Goal: Use online tool/utility: Utilize a website feature to perform a specific function

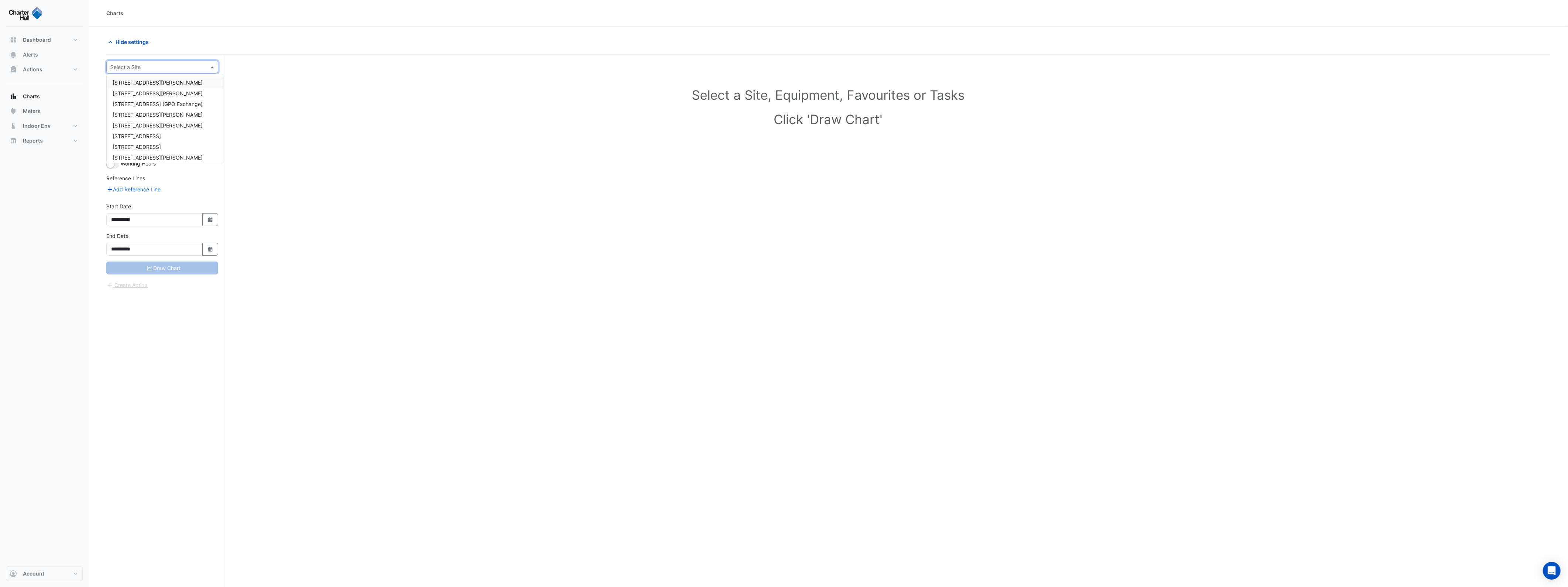
click at [164, 65] on input "text" at bounding box center [155, 67] width 89 height 8
type input "***"
click at [156, 87] on div "[GEOGRAPHIC_DATA]" at bounding box center [162, 83] width 111 height 11
click at [187, 91] on input "text" at bounding box center [155, 90] width 77 height 8
type input "**"
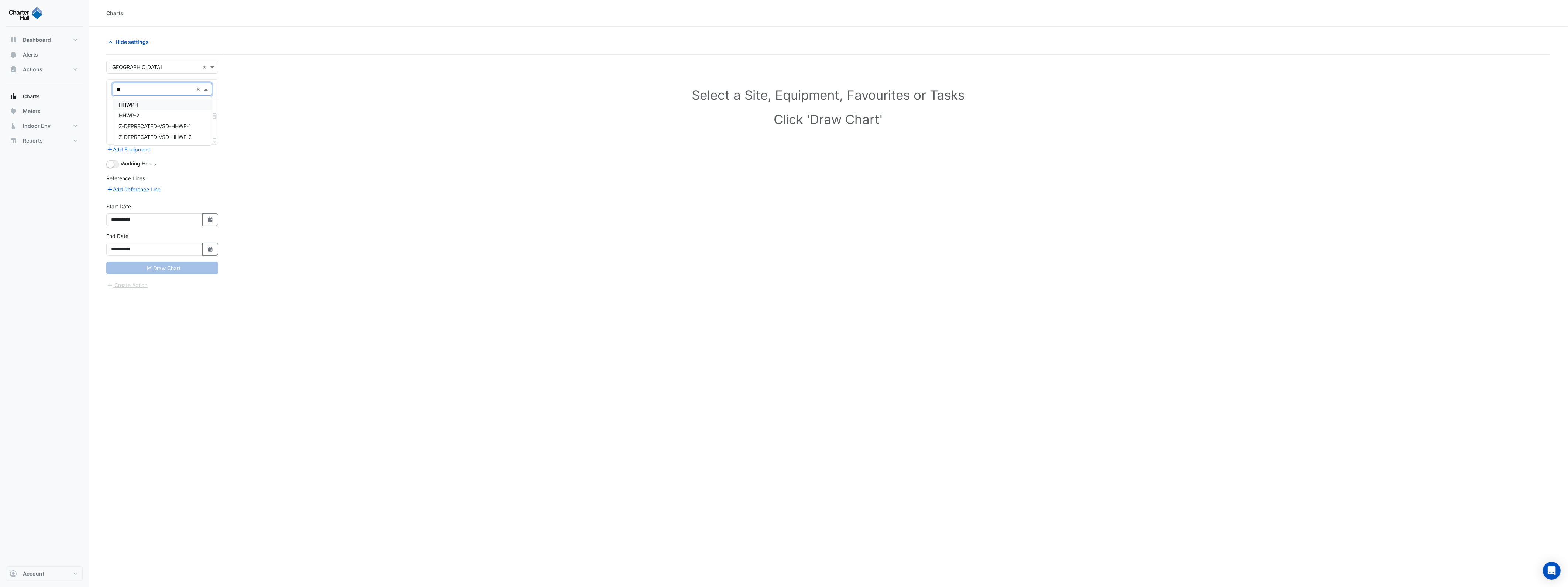
click at [139, 105] on div "HHWP-1" at bounding box center [163, 105] width 99 height 11
click at [164, 110] on input "text" at bounding box center [158, 112] width 83 height 8
click at [173, 124] on span "Primary Hot Water Pump Enable - Plantroom, Plantroom" at bounding box center [186, 127] width 134 height 6
click at [139, 119] on input "text" at bounding box center [182, 121] width 130 height 8
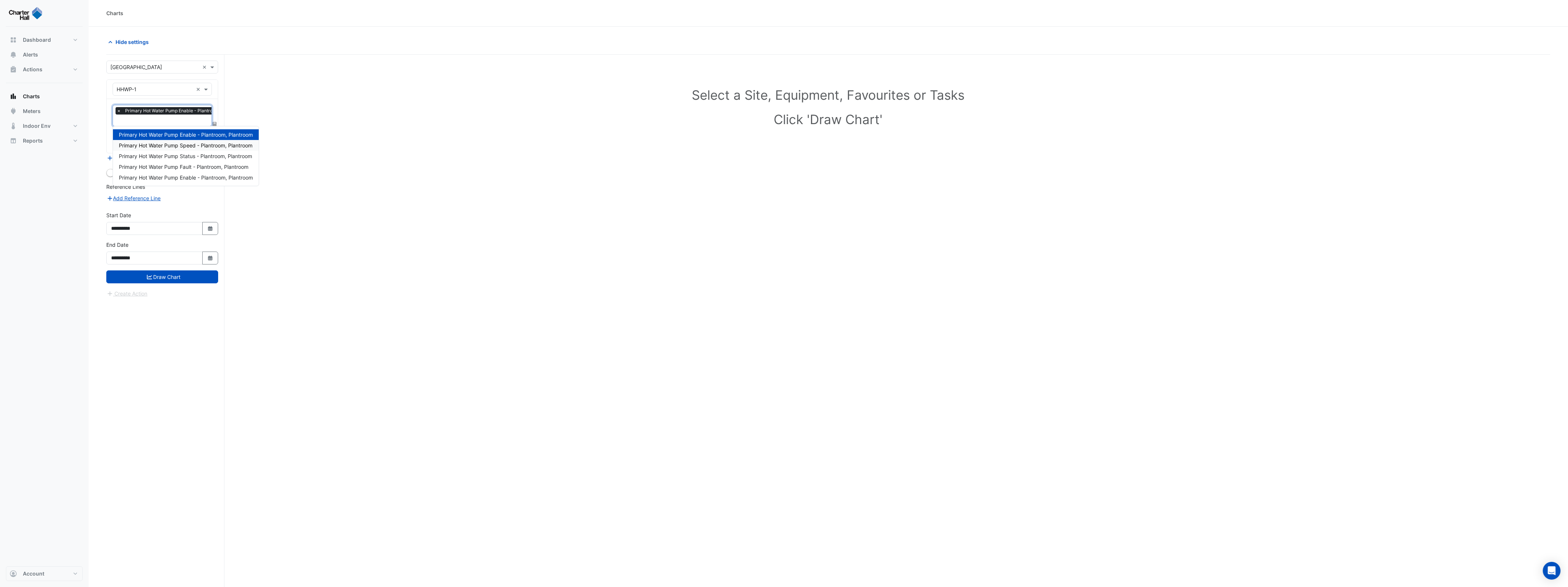
click at [163, 141] on div "Primary Hot Water Pump Speed - Plantroom, Plantroom" at bounding box center [186, 146] width 146 height 11
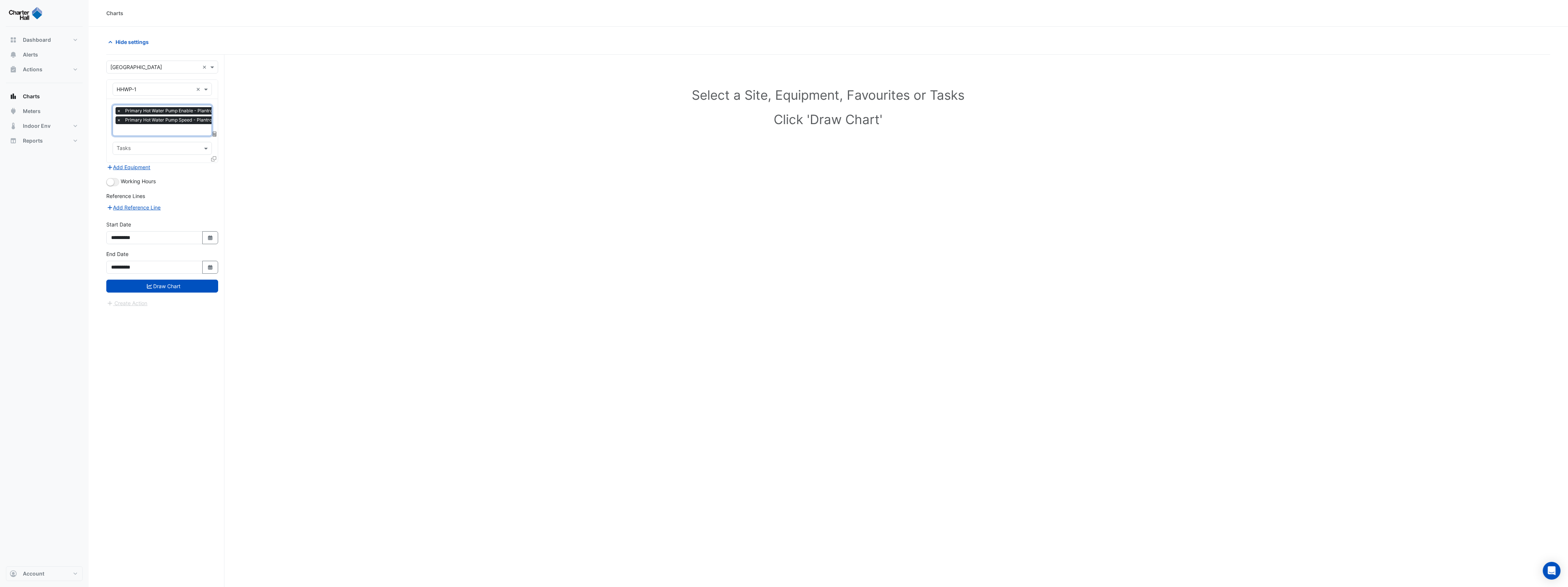
click at [139, 127] on input "text" at bounding box center [182, 130] width 130 height 8
click at [152, 162] on div "Primary Hot Water Pump Status - Plantroom, Plantroom" at bounding box center [186, 166] width 146 height 11
click at [144, 138] on input "text" at bounding box center [182, 139] width 130 height 8
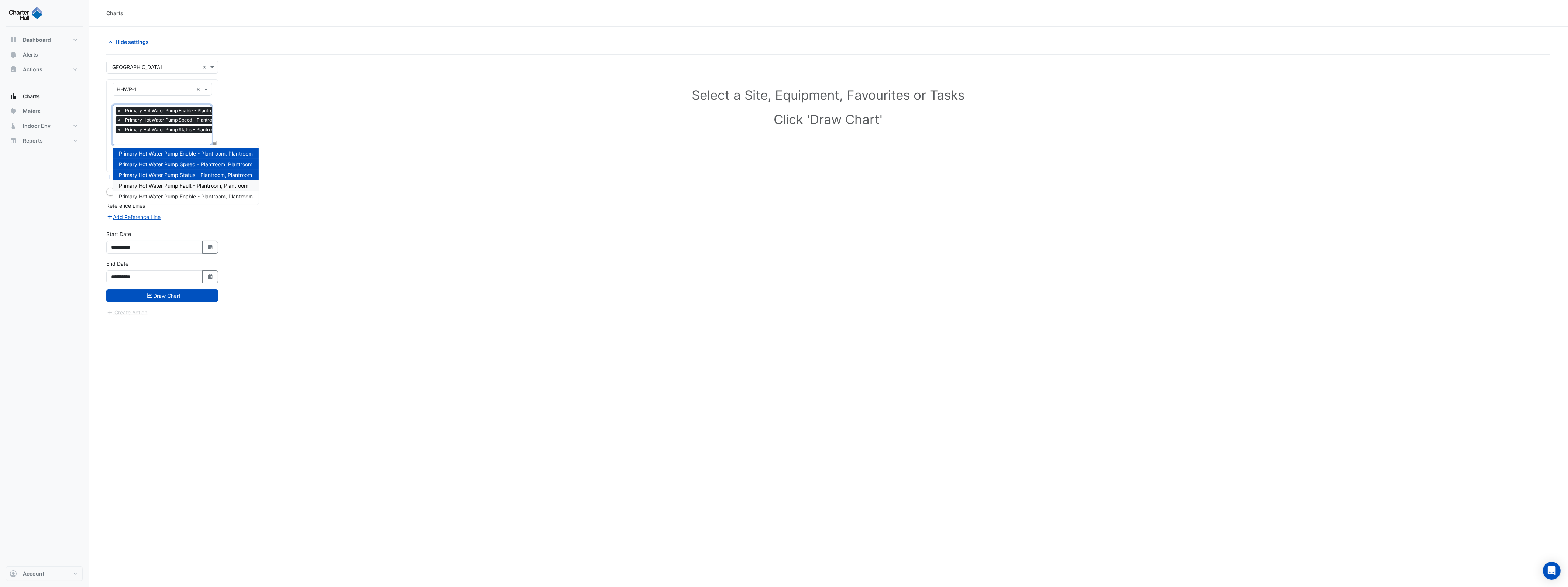
drag, startPoint x: 159, startPoint y: 185, endPoint x: 158, endPoint y: 180, distance: 5.1
click at [159, 185] on span "Primary Hot Water Pump Fault - Plantroom, Plantroom" at bounding box center [183, 186] width 130 height 6
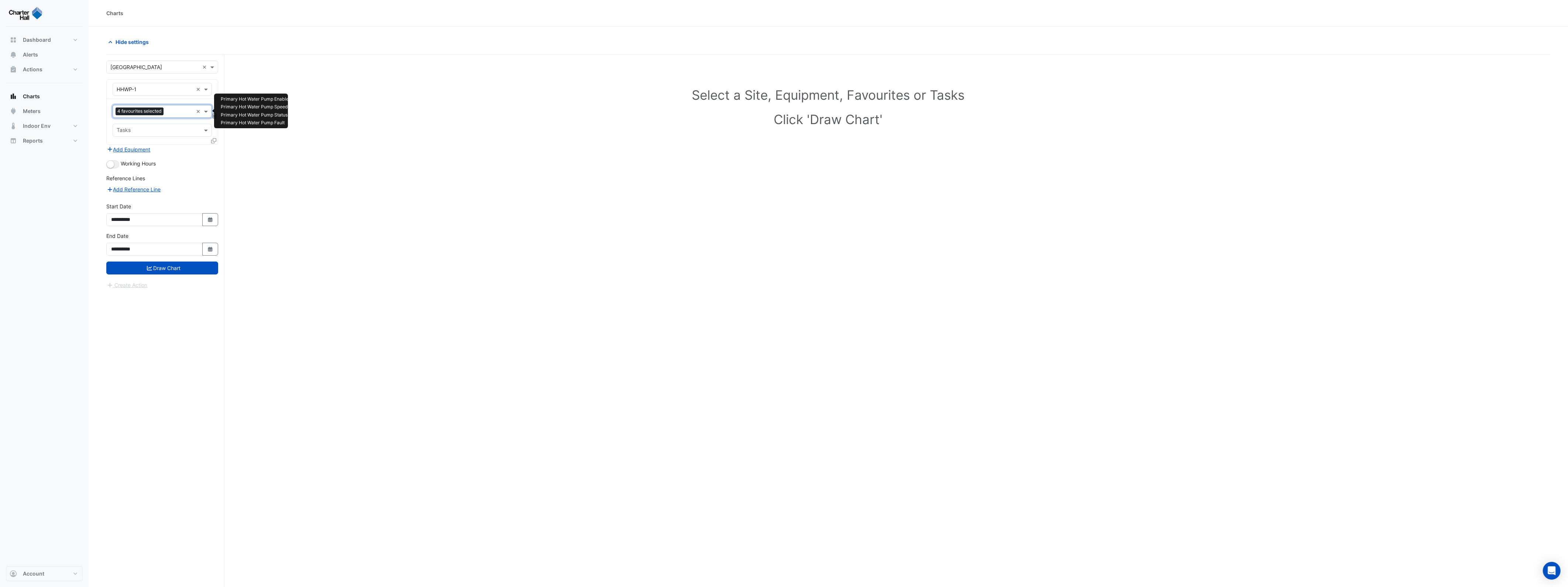
click at [181, 108] on input "text" at bounding box center [180, 112] width 27 height 8
click at [152, 169] on span "Primary Hot Water Pump Enable - Plantroom, Plantroom" at bounding box center [186, 169] width 134 height 6
click at [138, 147] on button "Add Equipment" at bounding box center [128, 149] width 44 height 9
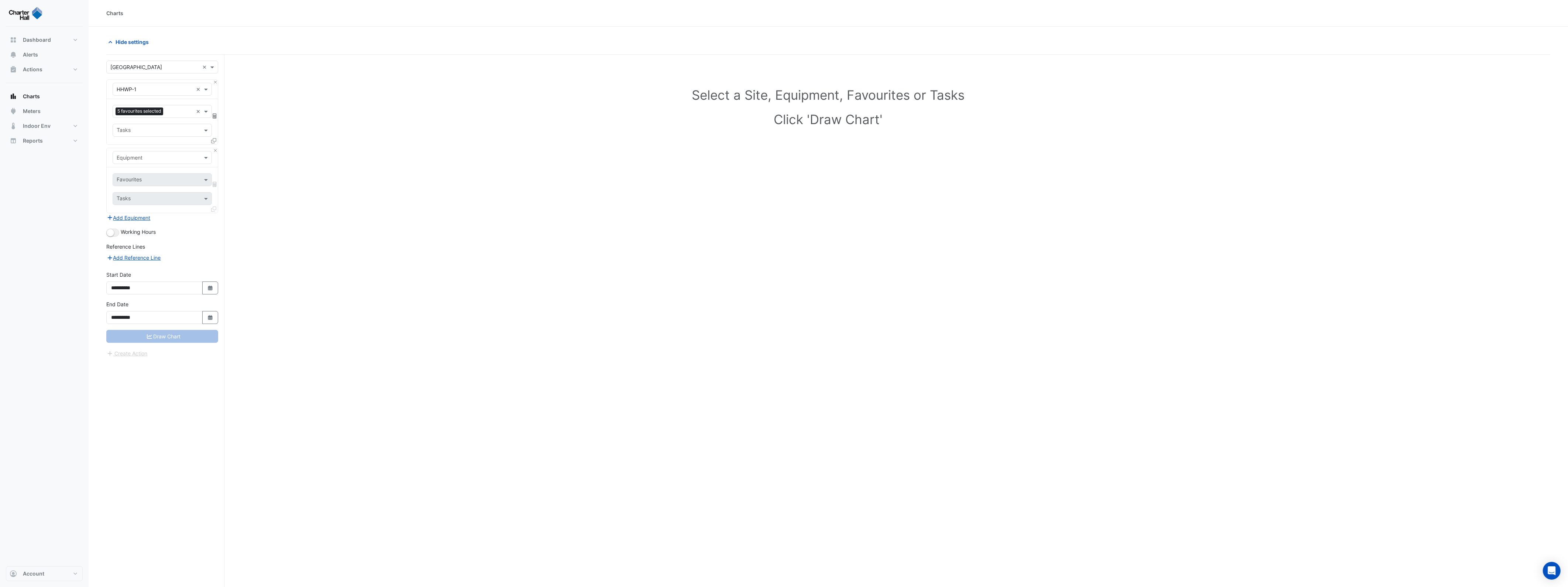
click at [146, 158] on input "text" at bounding box center [155, 158] width 77 height 8
type input "***"
drag, startPoint x: 147, startPoint y: 181, endPoint x: 150, endPoint y: 178, distance: 4.2
click at [148, 180] on div "HHWP-2" at bounding box center [163, 184] width 99 height 11
click at [147, 178] on input "text" at bounding box center [158, 180] width 83 height 8
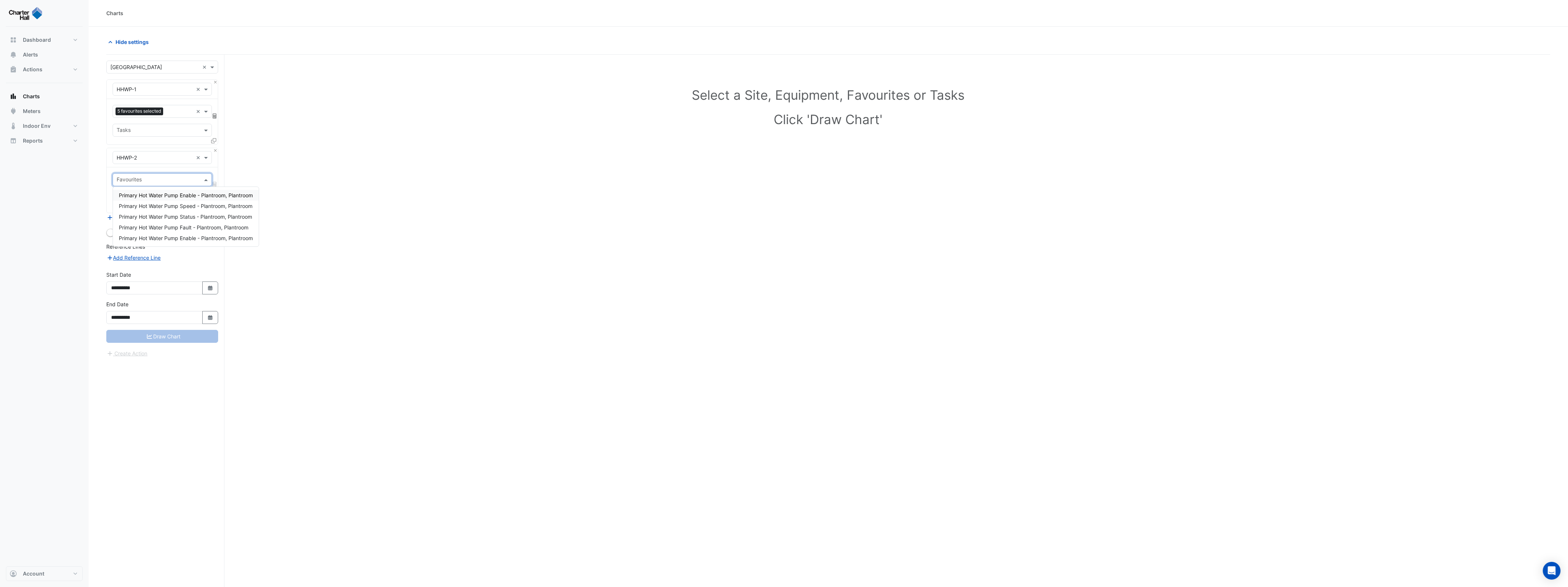
click at [146, 195] on span "Primary Hot Water Pump Enable - Plantroom, Plantroom" at bounding box center [186, 195] width 134 height 6
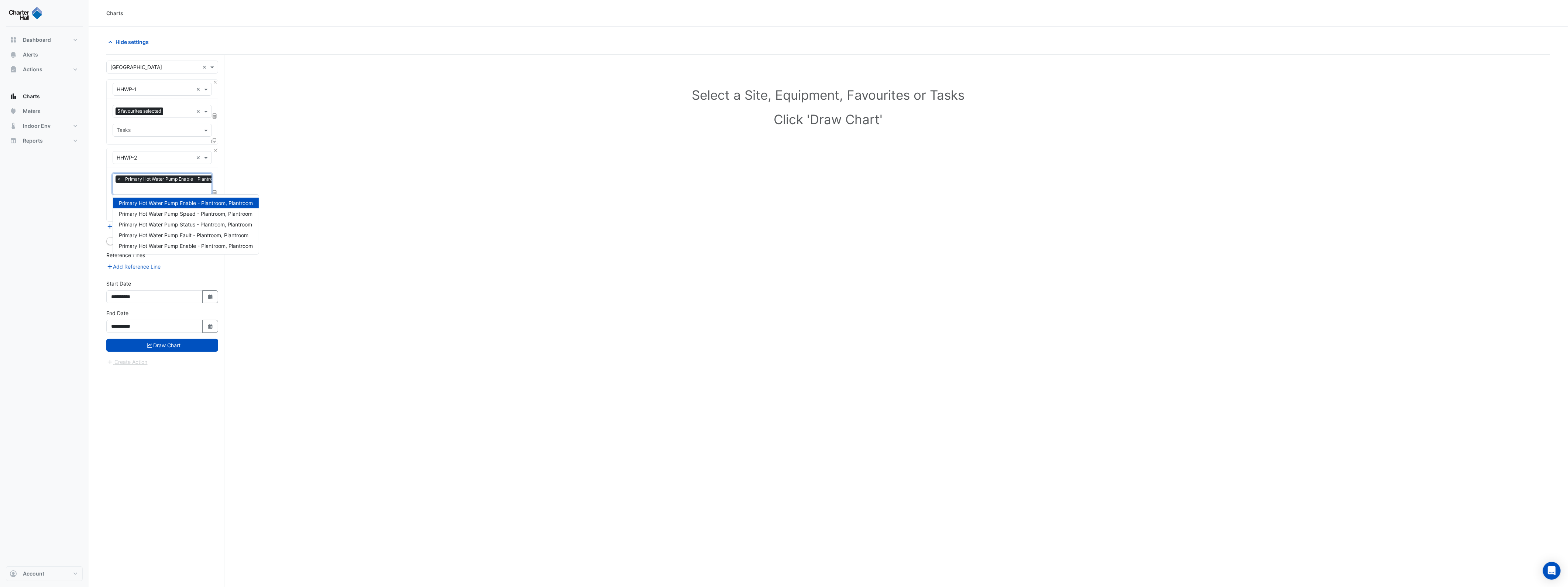
click at [144, 175] on span "Primary Hot Water Pump Enable - Plantroom, Plantroom" at bounding box center [184, 179] width 122 height 7
drag, startPoint x: 144, startPoint y: 215, endPoint x: 136, endPoint y: 200, distance: 17.0
click at [144, 214] on span "Primary Hot Water Pump Speed - Plantroom, Plantroom" at bounding box center [186, 214] width 134 height 6
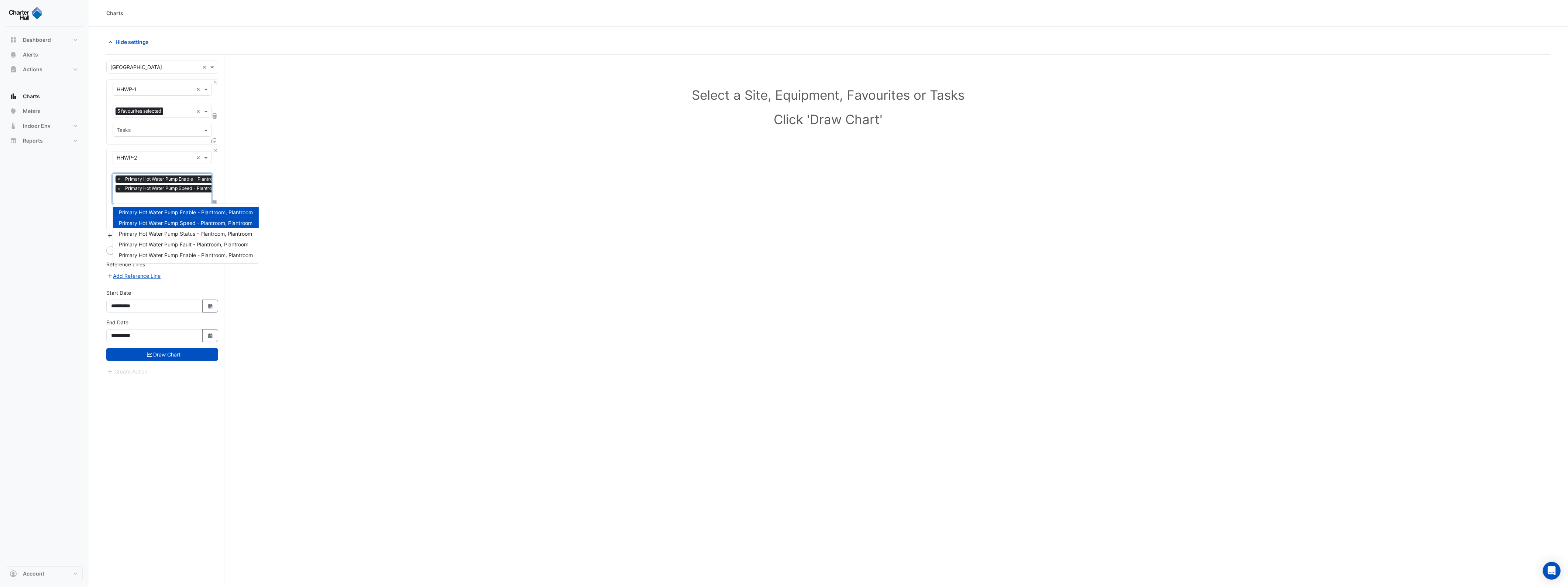
drag, startPoint x: 139, startPoint y: 194, endPoint x: 143, endPoint y: 194, distance: 4.0
click at [140, 195] on input "text" at bounding box center [182, 199] width 130 height 8
click at [151, 234] on span "Primary Hot Water Pump Status - Plantroom, Plantroom" at bounding box center [185, 233] width 133 height 6
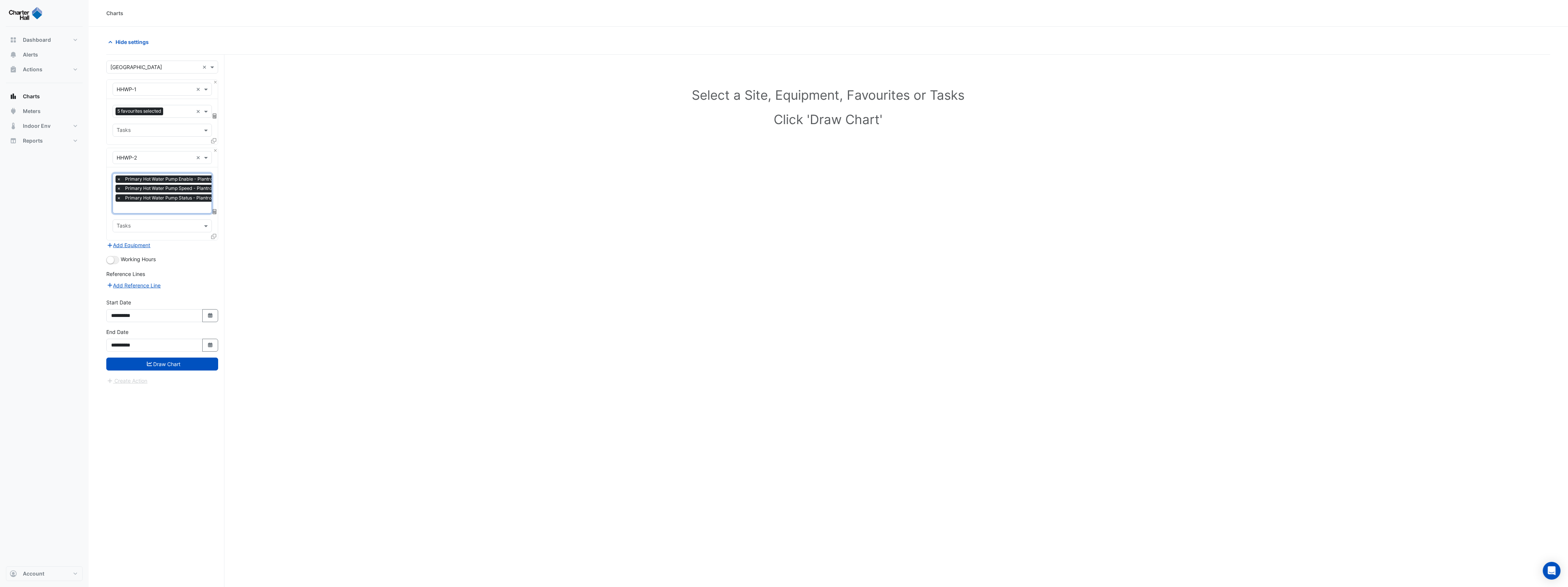
click at [150, 205] on input "text" at bounding box center [182, 208] width 130 height 8
click at [161, 251] on span "Primary Hot Water Pump Fault - Plantroom, Plantroom" at bounding box center [183, 253] width 130 height 6
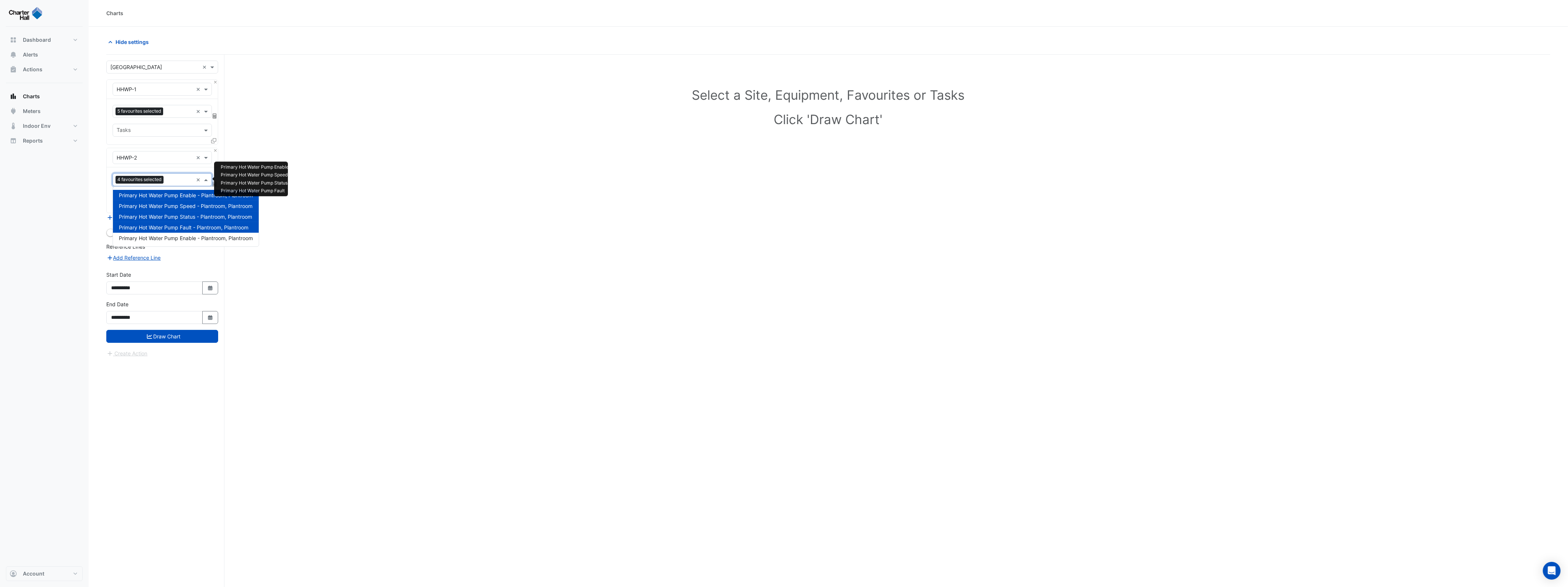
click at [177, 178] on input "text" at bounding box center [180, 180] width 27 height 8
click at [157, 236] on span "Primary Hot Water Pump Enable - Plantroom, Plantroom" at bounding box center [186, 238] width 134 height 6
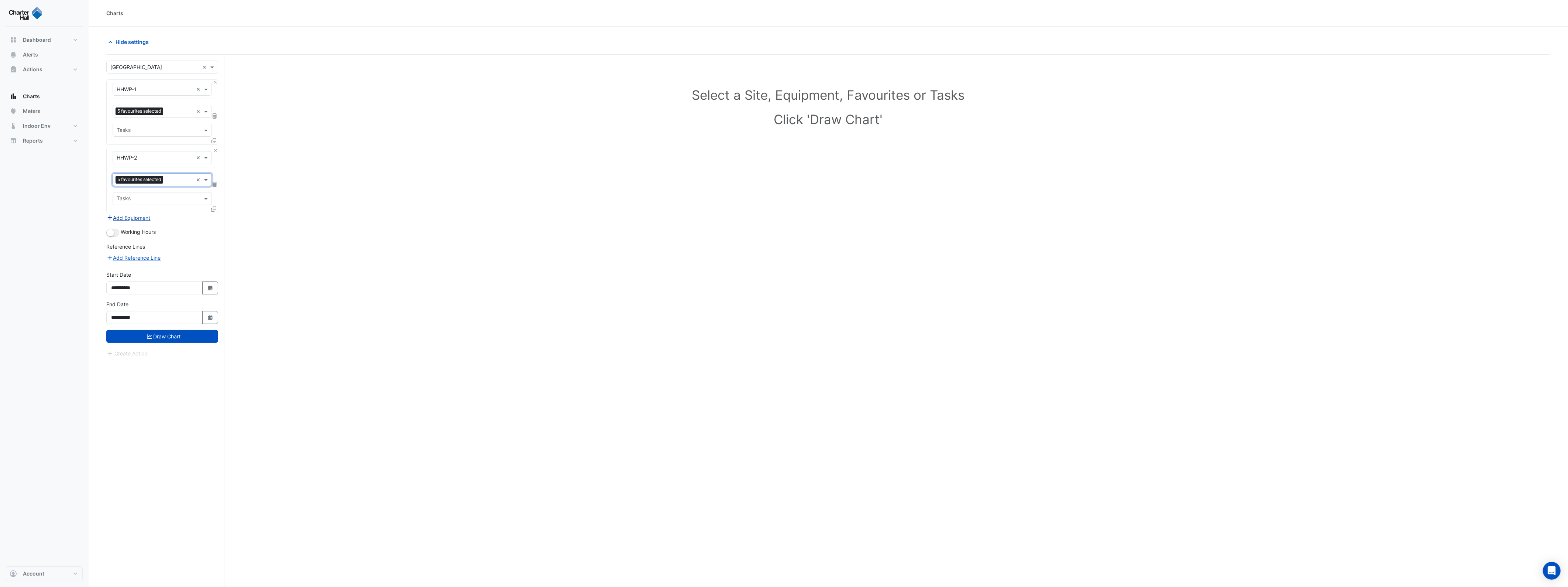
click at [120, 219] on button "Add Equipment" at bounding box center [128, 218] width 44 height 9
click at [145, 223] on input "text" at bounding box center [155, 226] width 77 height 8
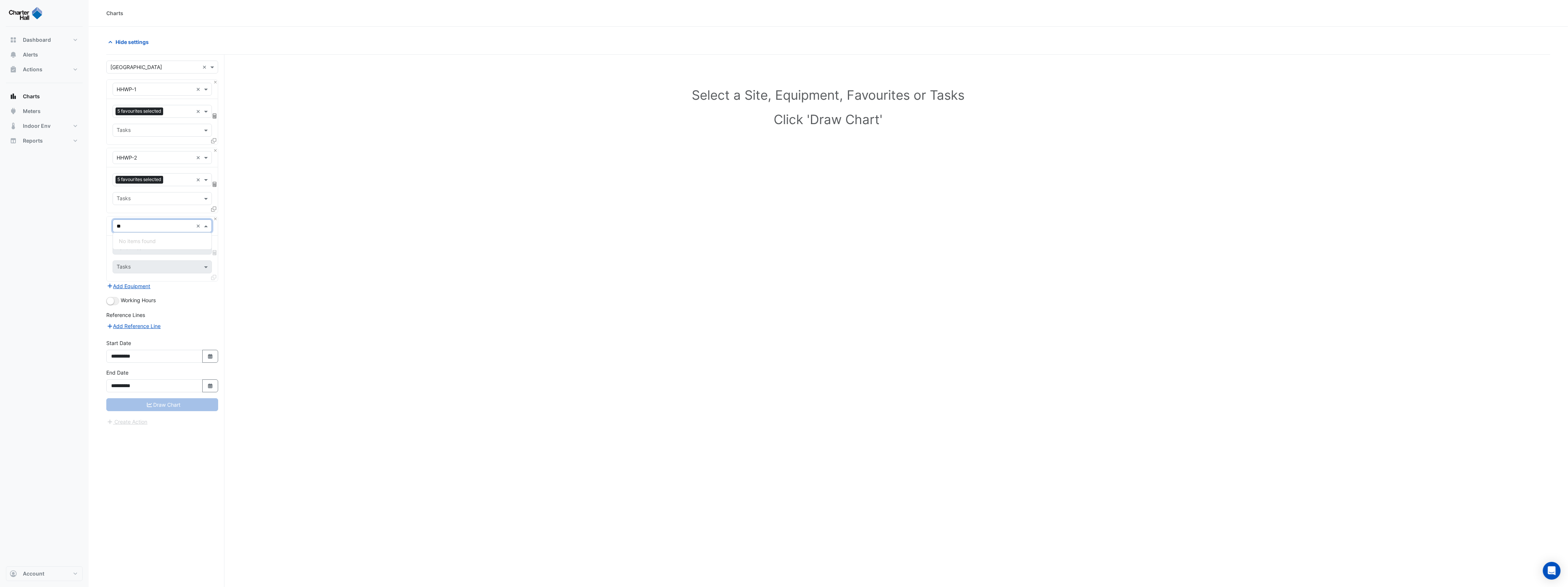
type input "*"
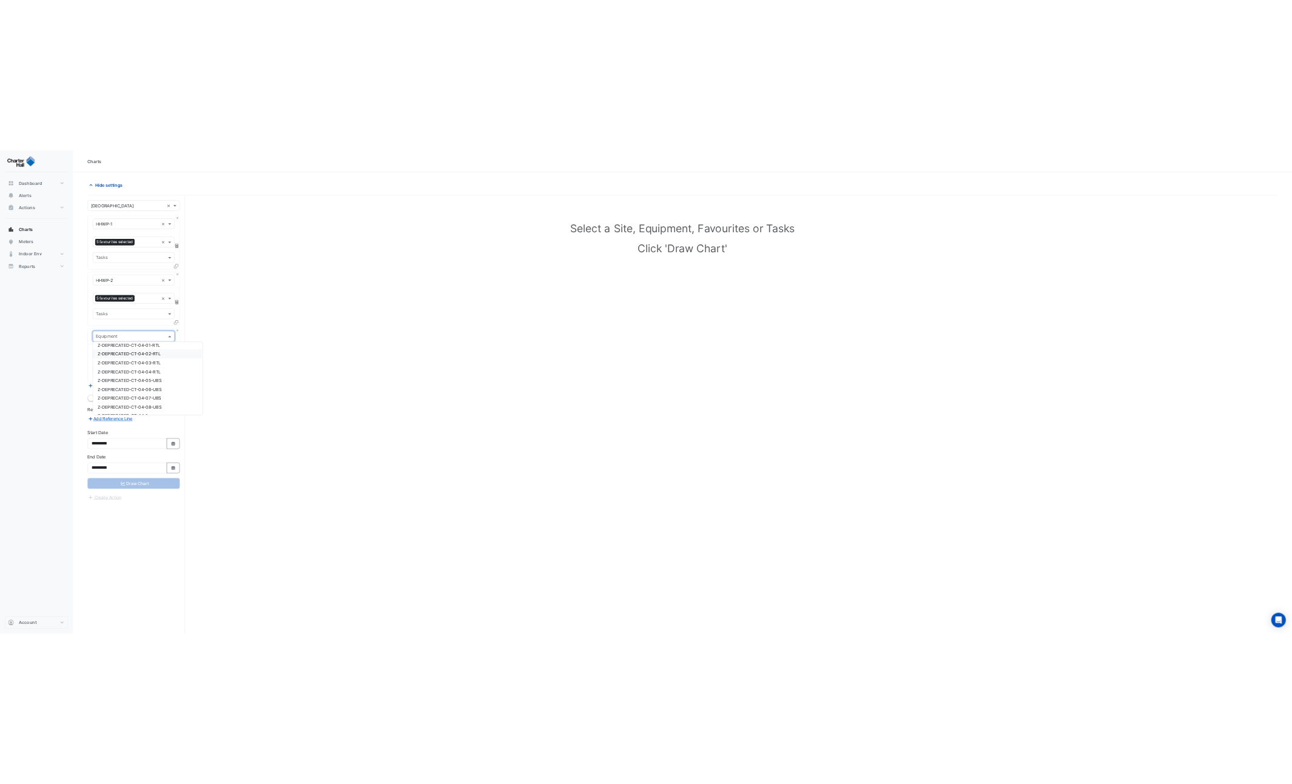
scroll to position [31790, 0]
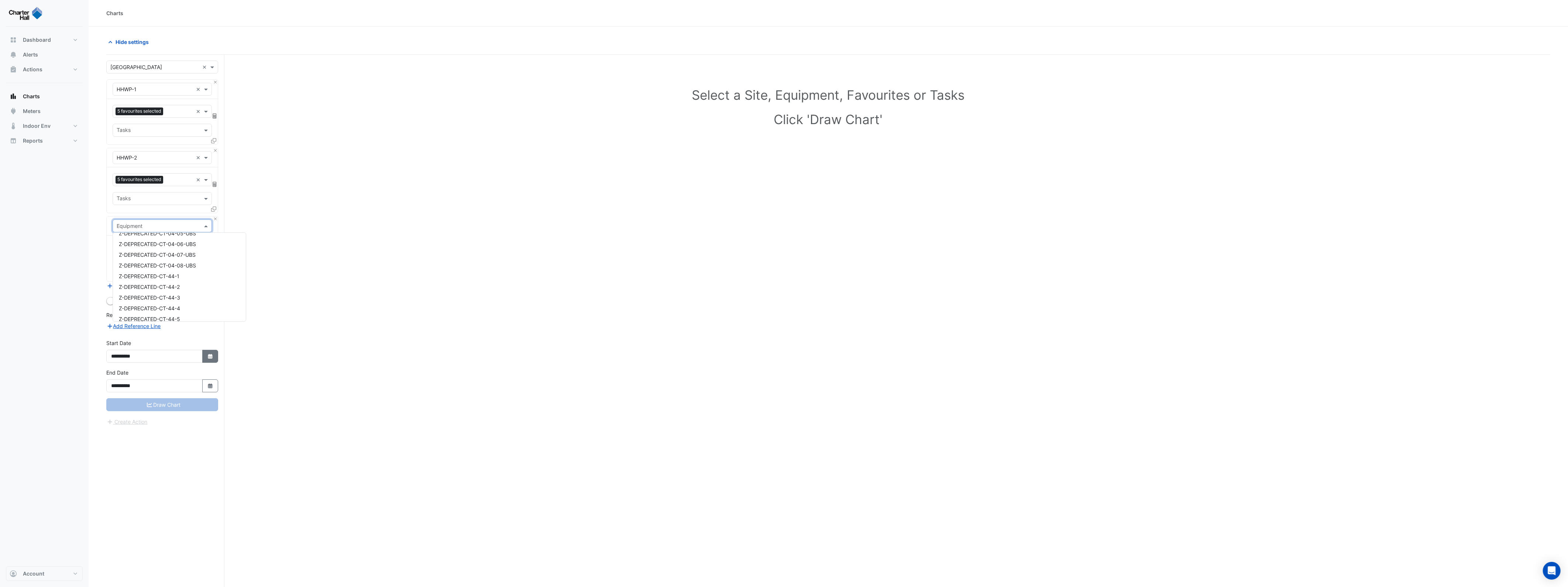
click at [214, 355] on button "Select Date" at bounding box center [210, 356] width 16 height 13
select select "*"
click at [175, 263] on select "**** **** **** **** **** **** **** **** **** **** ****" at bounding box center [169, 265] width 28 height 11
select select "****"
click at [155, 259] on select "**** **** **** **** **** **** **** **** **** **** ****" at bounding box center [169, 265] width 28 height 11
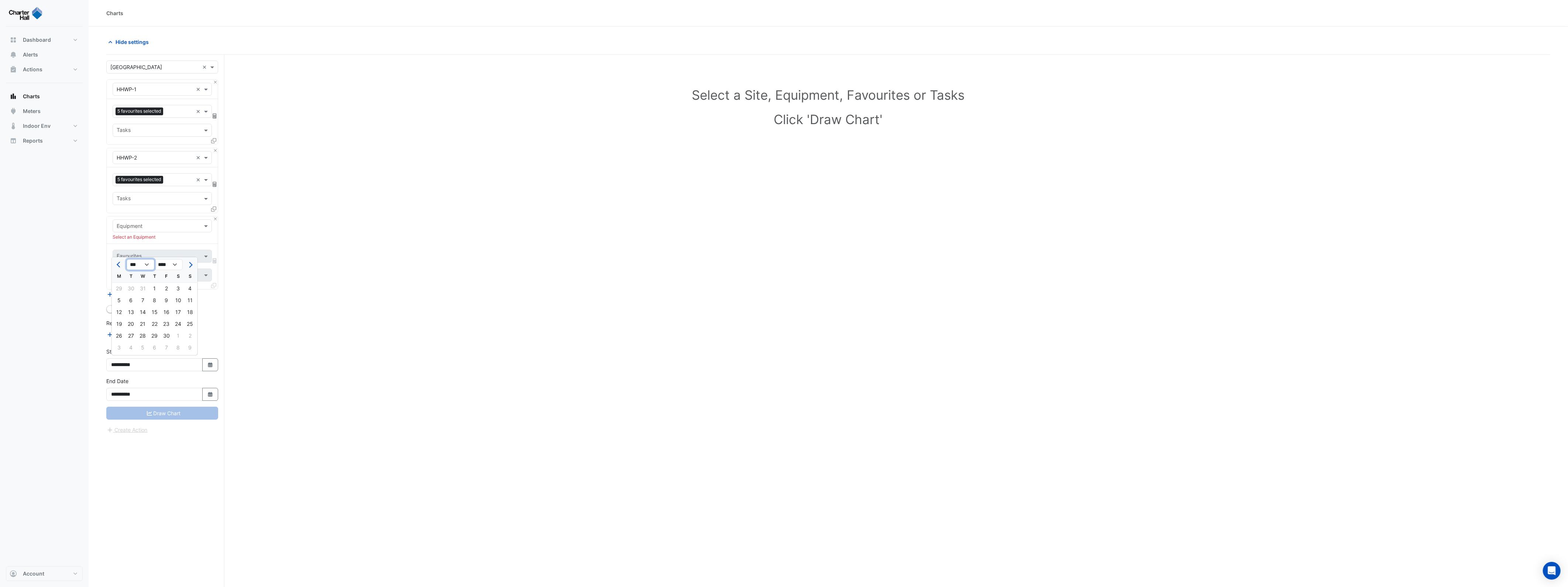
click at [145, 268] on select "*** *** *** *** *** *** *** *** *** *** *** ***" at bounding box center [141, 265] width 28 height 11
select select "*"
click at [127, 259] on select "*** *** *** *** *** *** *** *** *** *** *** ***" at bounding box center [141, 265] width 28 height 11
click at [166, 287] on div "1" at bounding box center [166, 288] width 12 height 12
type input "**********"
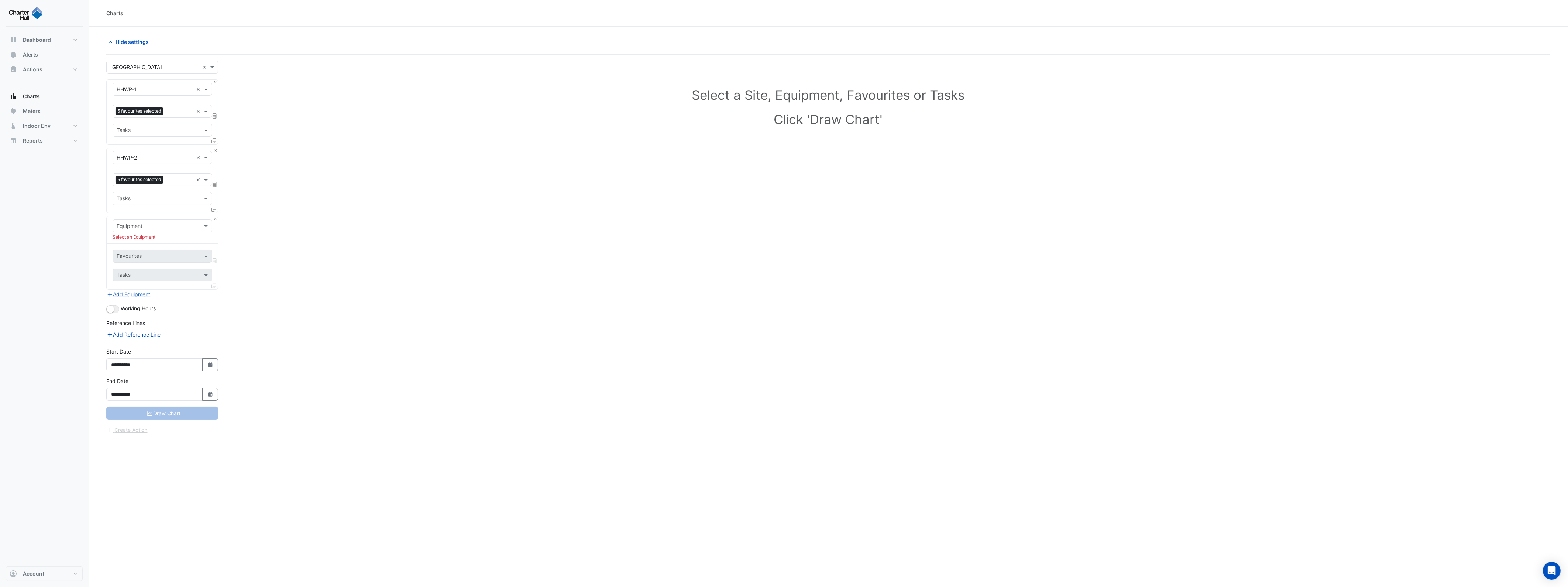
click at [168, 414] on div "Draw Chart" at bounding box center [163, 413] width 112 height 13
click at [215, 219] on button "Close" at bounding box center [215, 219] width 5 height 5
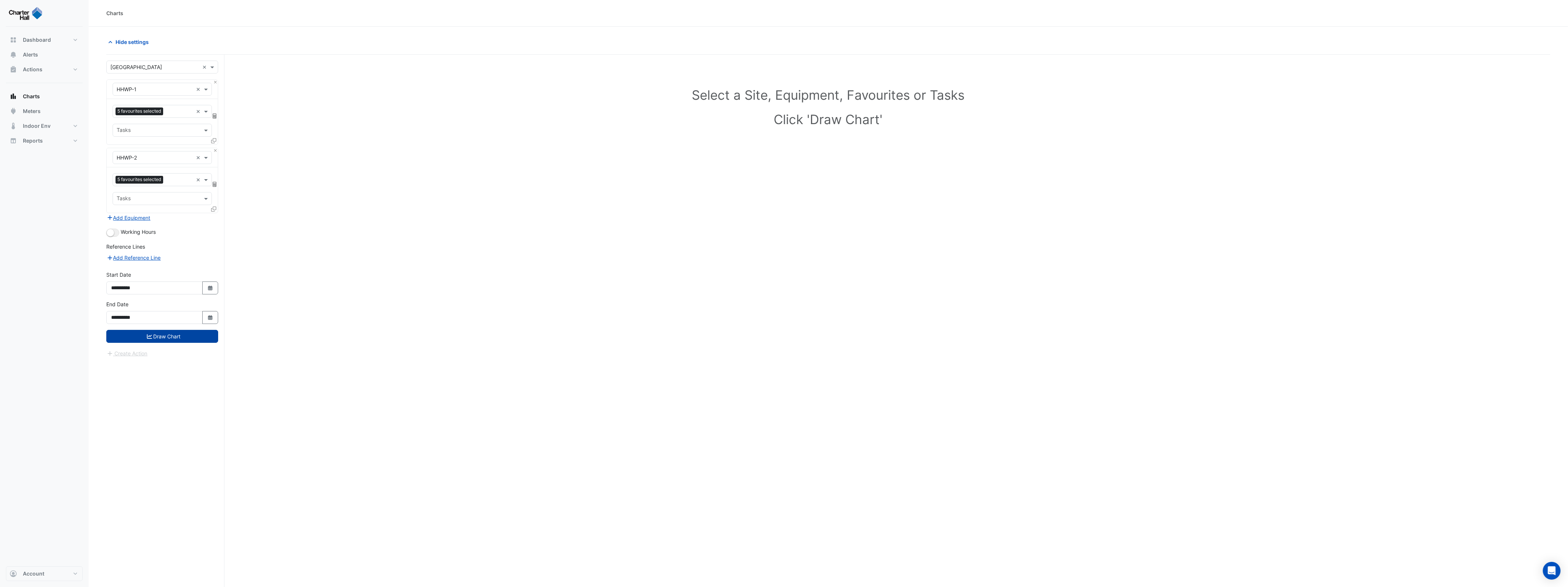
click at [180, 338] on button "Draw Chart" at bounding box center [163, 336] width 112 height 13
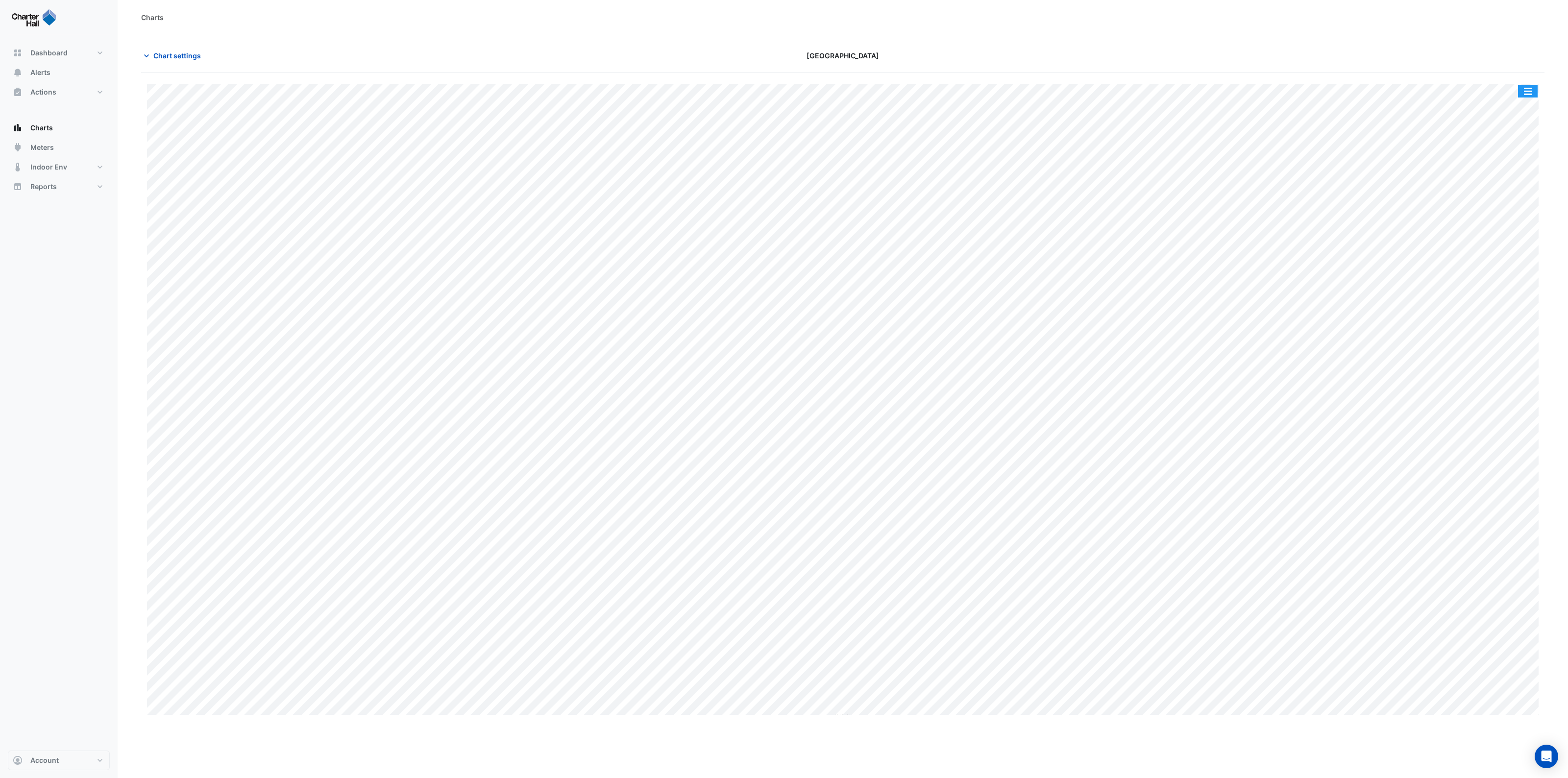
click at [1528, 94] on button "button" at bounding box center [1528, 91] width 19 height 12
click at [1535, 89] on button "button" at bounding box center [1528, 91] width 19 height 12
